Goal: Find contact information: Find contact information

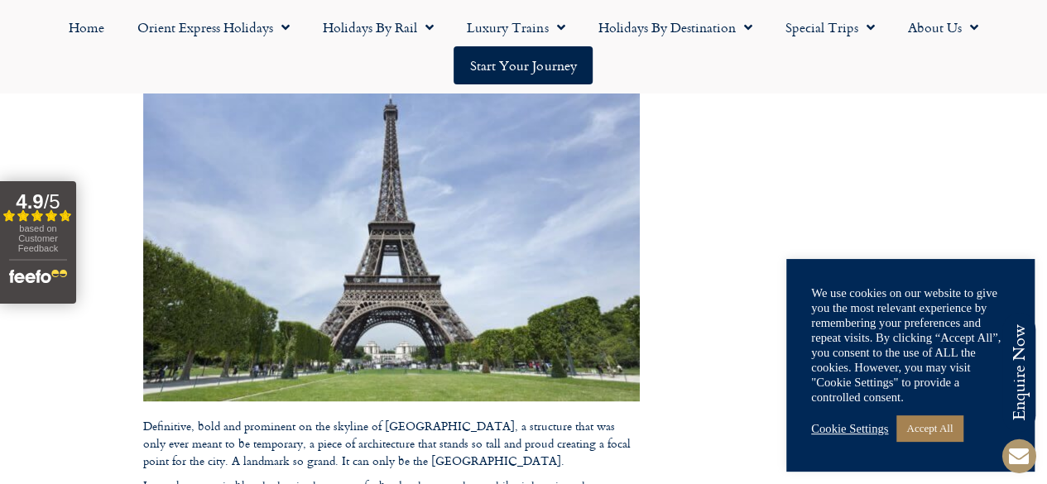
drag, startPoint x: 490, startPoint y: 264, endPoint x: 556, endPoint y: 259, distance: 66.4
drag, startPoint x: 238, startPoint y: 279, endPoint x: 245, endPoint y: 294, distance: 16.7
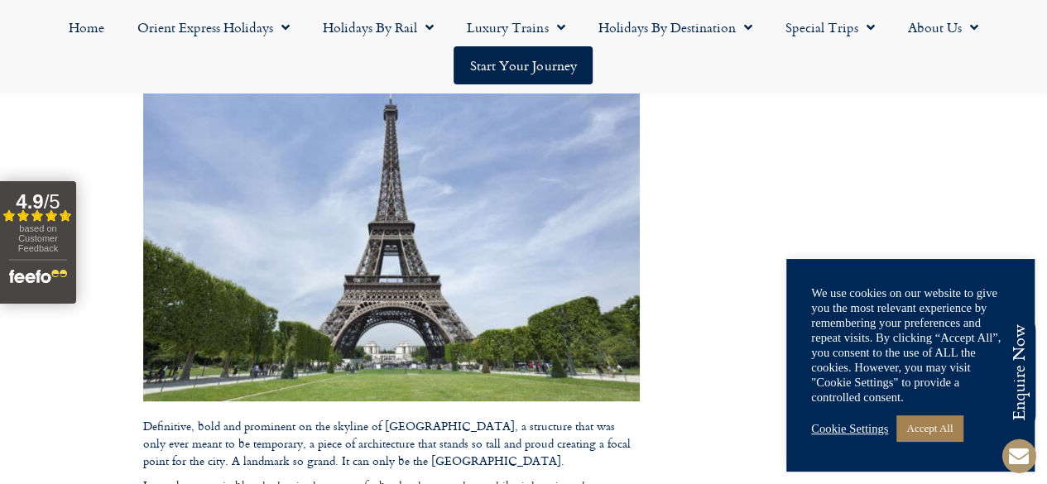
drag, startPoint x: 243, startPoint y: 291, endPoint x: 218, endPoint y: 272, distance: 31.5
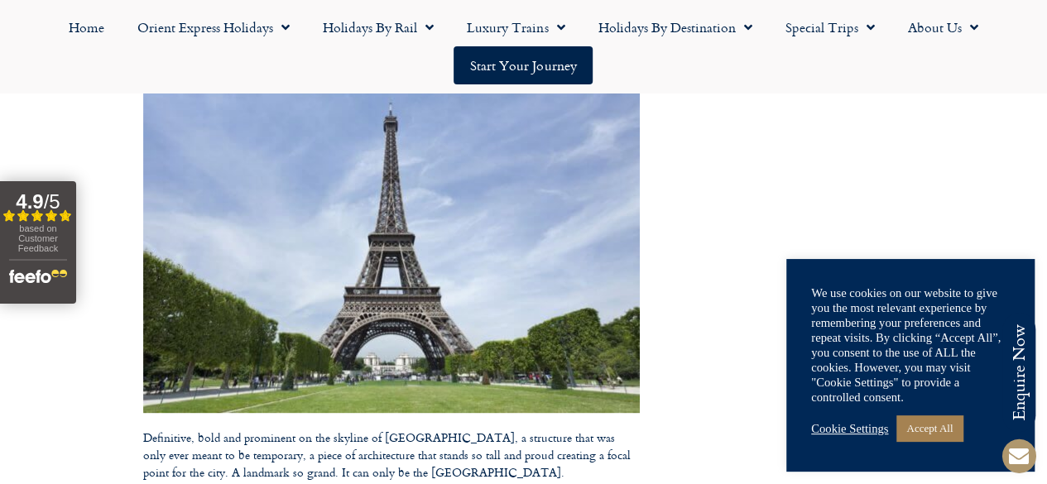
drag, startPoint x: 218, startPoint y: 272, endPoint x: 680, endPoint y: 285, distance: 462.9
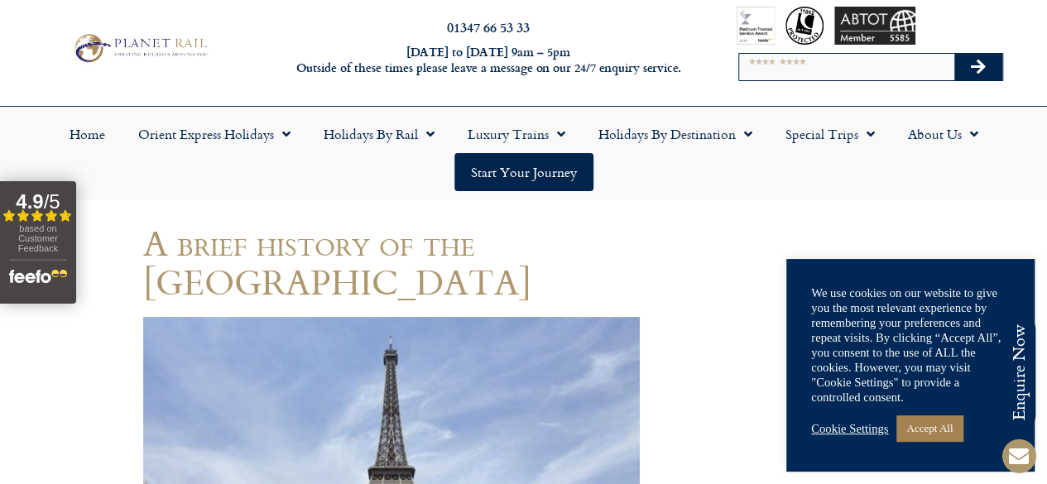
scroll to position [23, 0]
